Goal: Information Seeking & Learning: Learn about a topic

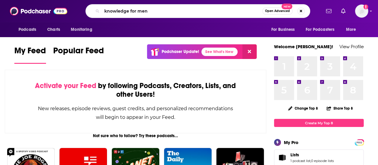
type input "knowledge for men"
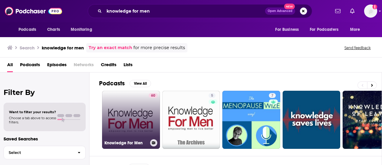
click at [135, 110] on link "60 Knowledge For Men" at bounding box center [131, 120] width 58 height 58
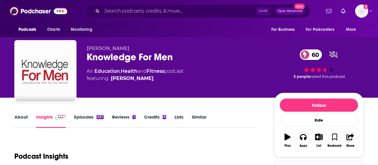
click at [19, 116] on link "About" at bounding box center [20, 121] width 13 height 14
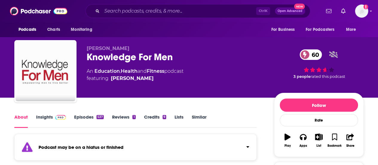
click at [79, 114] on link "Episodes 537" at bounding box center [89, 121] width 30 height 14
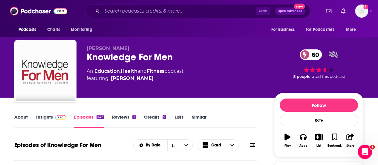
click at [43, 119] on link "Insights" at bounding box center [51, 121] width 30 height 14
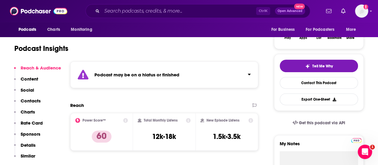
scroll to position [119, 0]
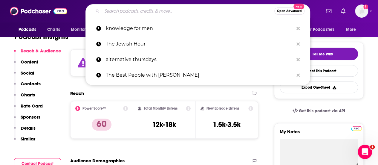
click at [125, 10] on input "Search podcasts, credits, & more..." at bounding box center [188, 11] width 172 height 10
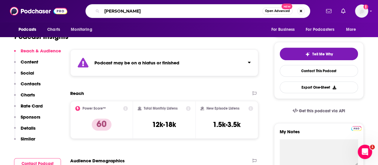
type input "[PERSON_NAME]"
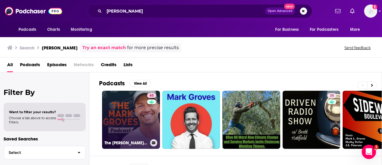
click at [126, 117] on link "65 The [PERSON_NAME] Podcast" at bounding box center [131, 120] width 58 height 58
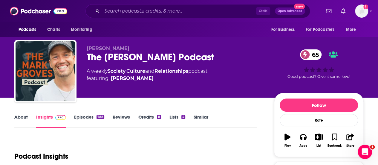
click at [22, 115] on link "About" at bounding box center [20, 121] width 13 height 14
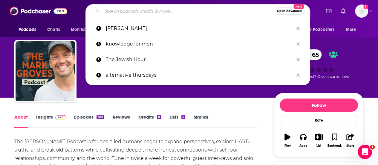
click at [178, 10] on input "Search podcasts, credits, & more..." at bounding box center [188, 11] width 172 height 10
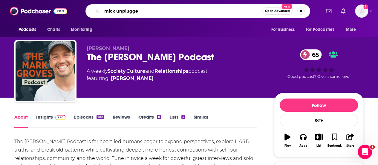
type input "mick unplugged"
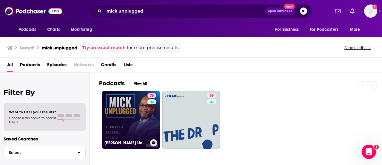
click at [139, 117] on link "76 [PERSON_NAME] Unplugged" at bounding box center [131, 120] width 58 height 58
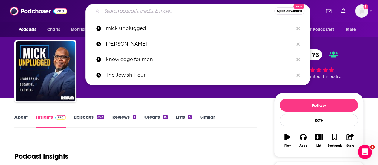
click at [150, 10] on input "Search podcasts, credits, & more..." at bounding box center [188, 11] width 172 height 10
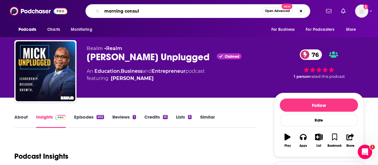
type input "morning consult"
